Goal: Information Seeking & Learning: Learn about a topic

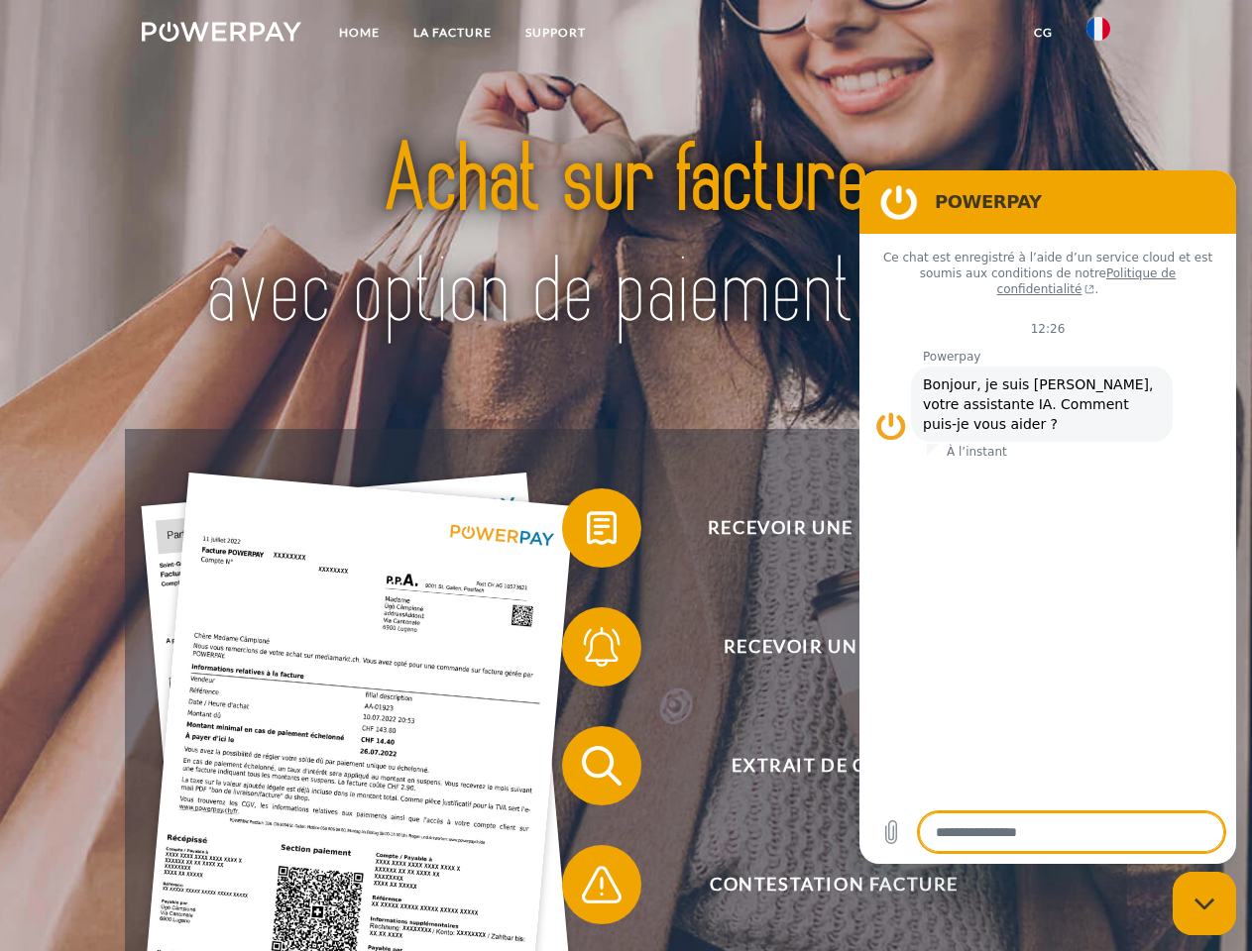
click at [221, 35] on img at bounding box center [222, 32] width 160 height 20
click at [1098, 35] on img at bounding box center [1098, 29] width 24 height 24
click at [1042, 33] on link "CG" at bounding box center [1043, 33] width 53 height 36
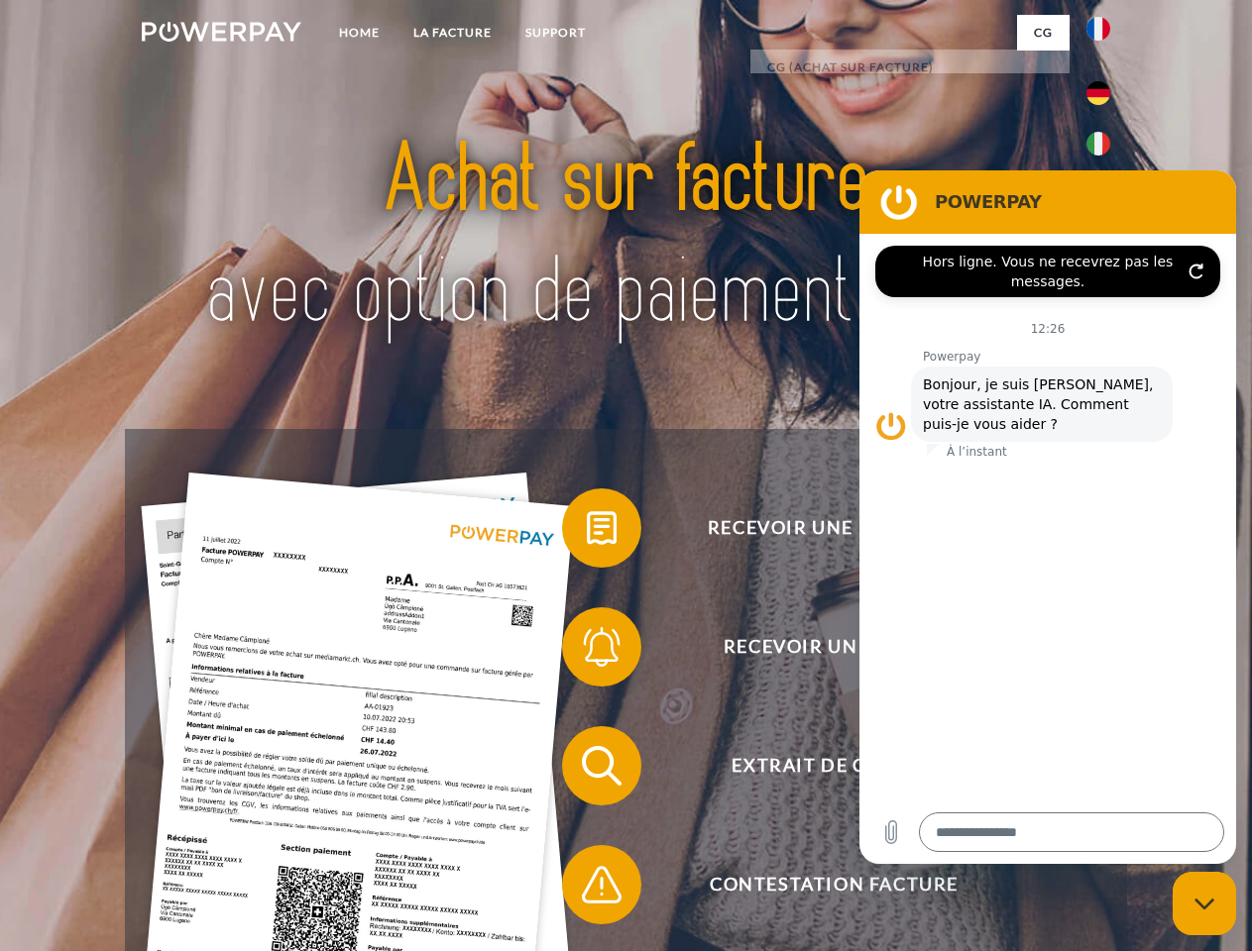
click at [587, 532] on span at bounding box center [571, 528] width 99 height 99
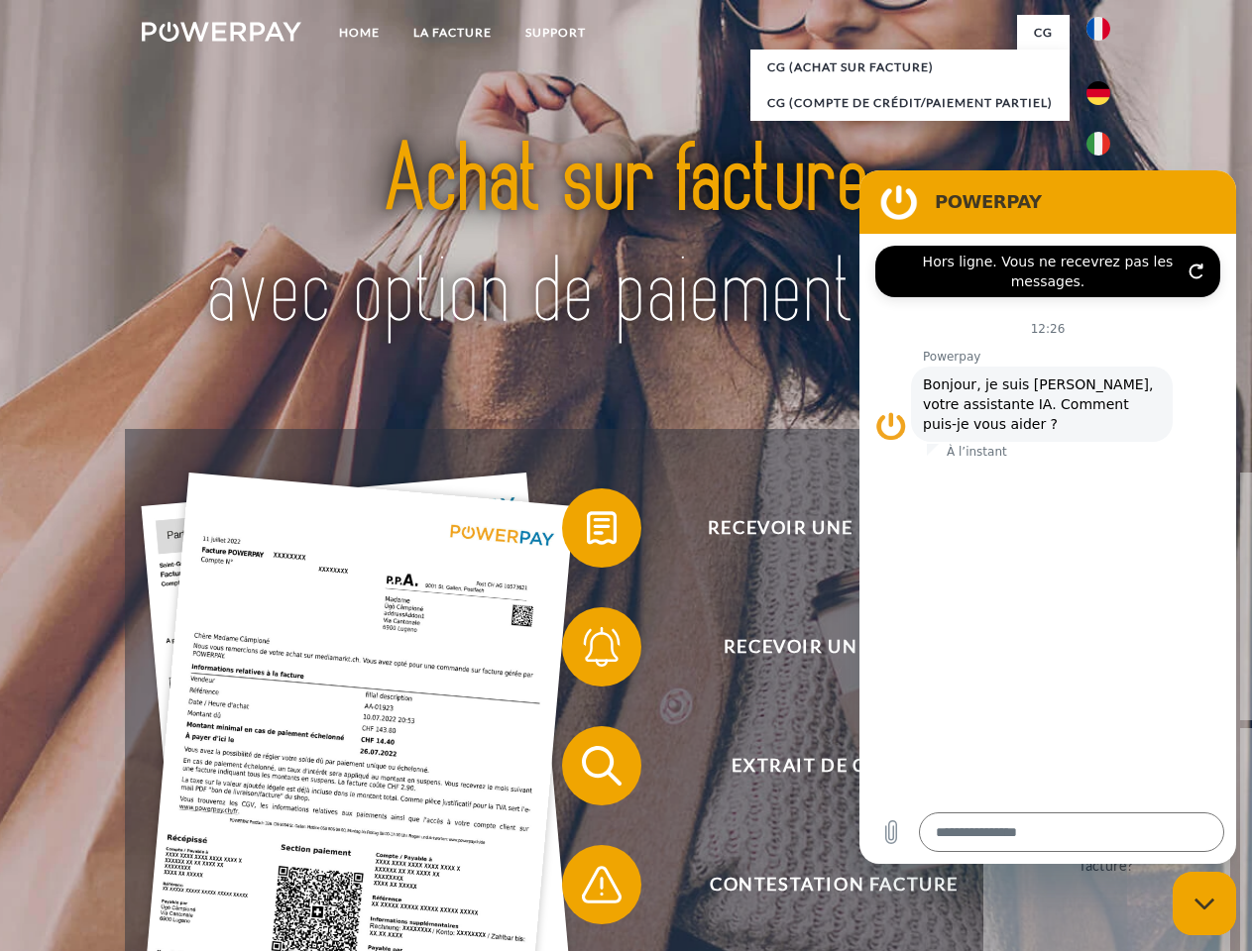
click at [587, 651] on div "Recevoir une facture ? Recevoir un rappel? Extrait de compte retour" at bounding box center [625, 825] width 1001 height 793
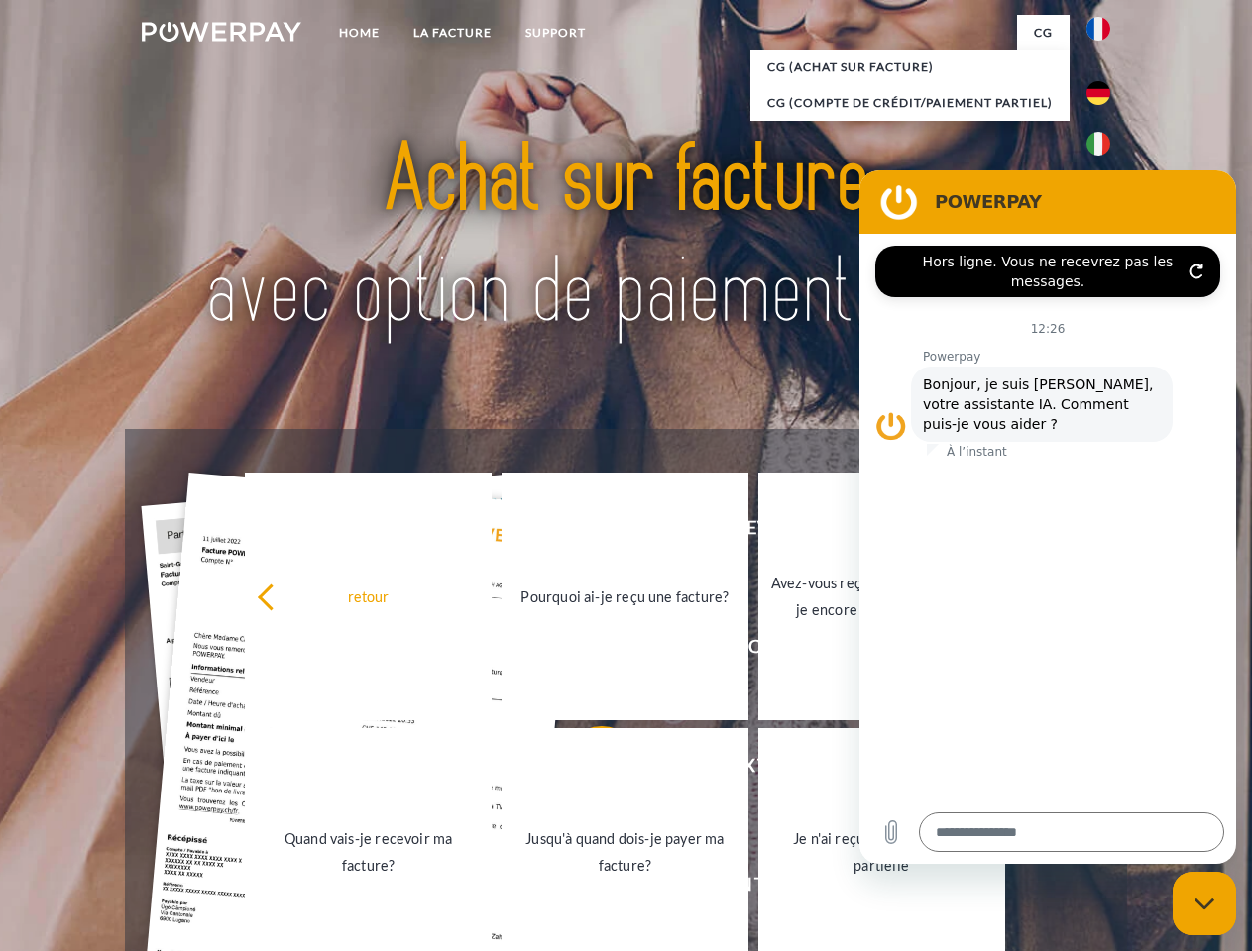
click at [587, 770] on link "Jusqu'à quand dois-je payer ma facture?" at bounding box center [624, 852] width 247 height 248
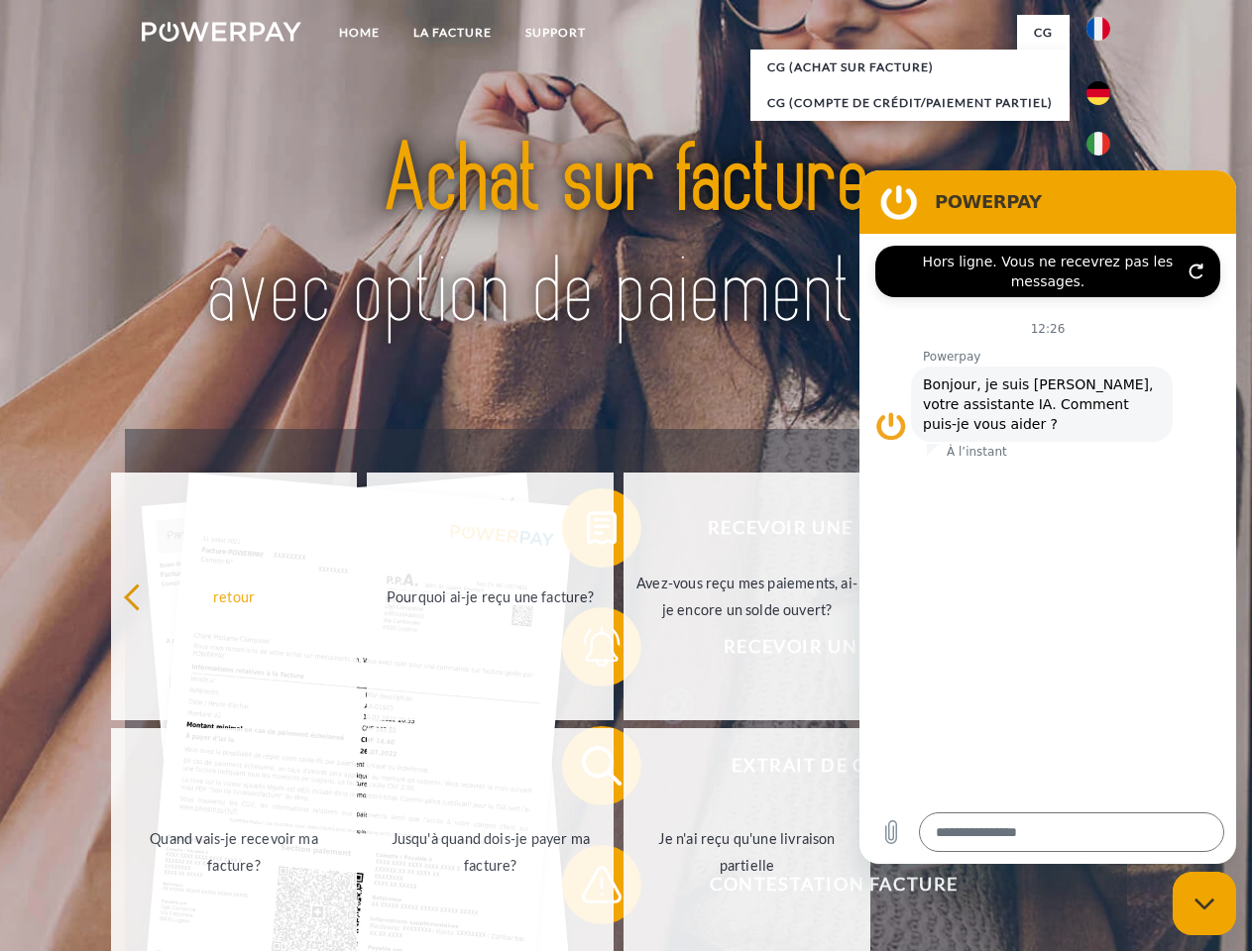
click at [587, 889] on span at bounding box center [571, 884] width 99 height 99
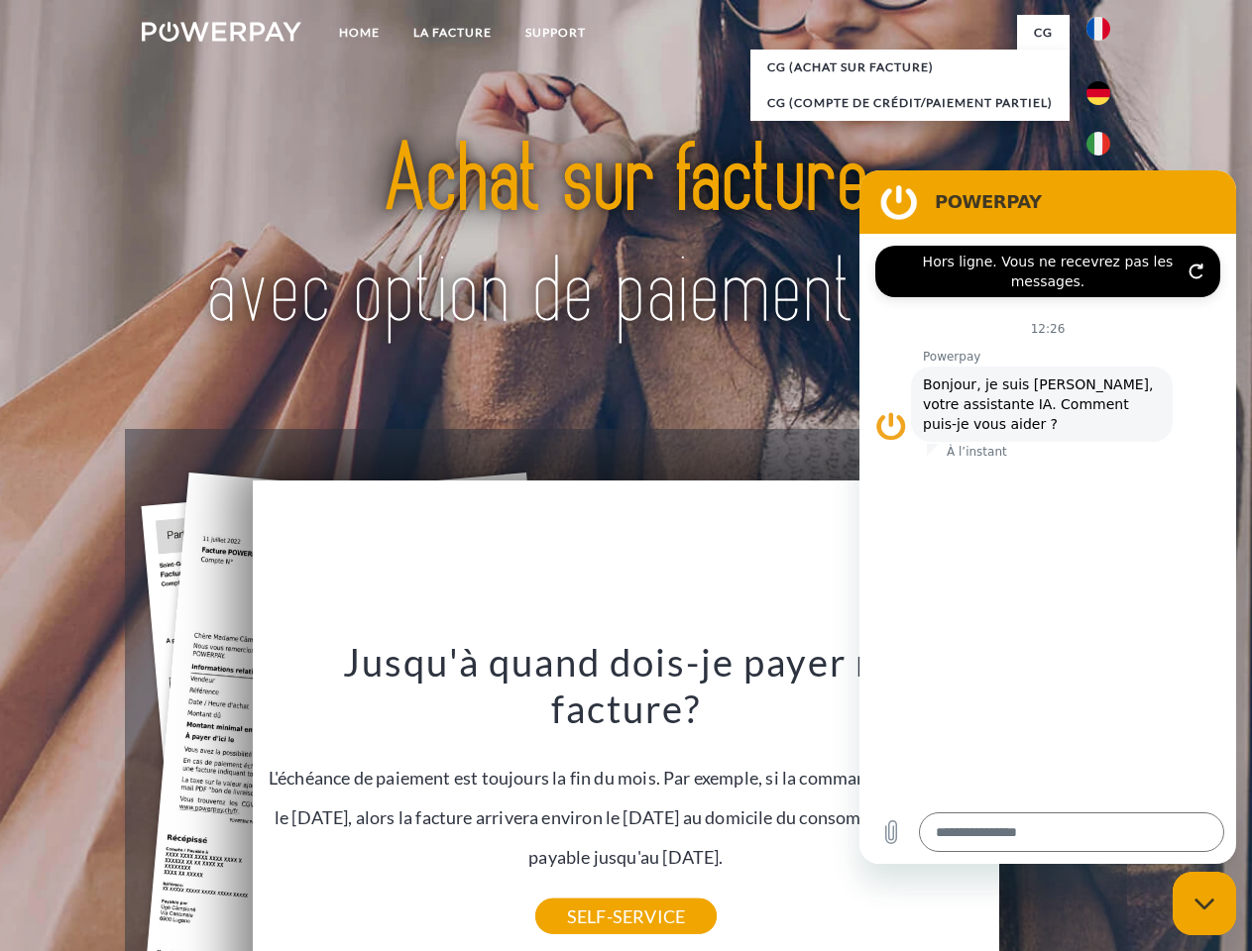
click at [1204, 904] on icon "Fermer la fenêtre de messagerie" at bounding box center [1204, 904] width 21 height 13
type textarea "*"
